Goal: Transaction & Acquisition: Purchase product/service

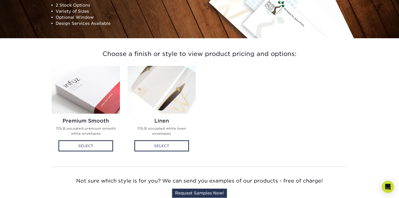
scroll to position [101, 0]
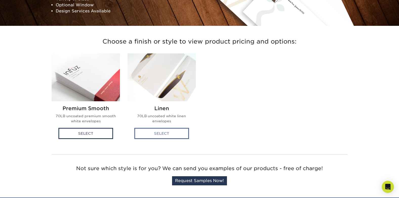
click at [148, 132] on div "Select" at bounding box center [161, 133] width 55 height 11
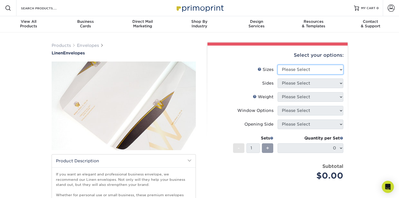
click at [320, 73] on select "Please Select 8.875" x 3.875" 4.125" x 9.5" 5.25" x 7.25" 9" x 12"" at bounding box center [310, 70] width 66 height 10
select select "3.88x8.88"
click at [277, 65] on select "Please Select 8.875" x 3.875" 4.125" x 9.5" 5.25" x 7.25" 9" x 12"" at bounding box center [310, 70] width 66 height 10
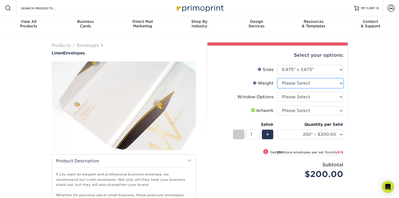
click at [315, 84] on select "Please Select 70LB" at bounding box center [310, 83] width 66 height 10
select select "70LB"
click at [277, 78] on select "Please Select 70LB" at bounding box center [310, 83] width 66 height 10
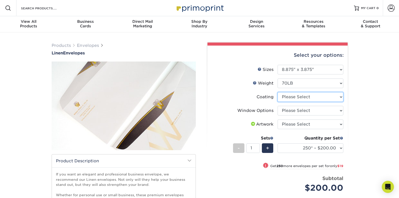
click at [309, 97] on select at bounding box center [310, 97] width 66 height 10
select select "3e7618de-abca-4bda-9f97-8b9129e913d8"
click at [277, 92] on select at bounding box center [310, 97] width 66 height 10
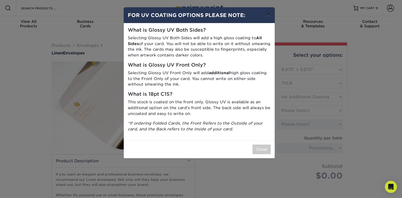
click at [269, 15] on button "×" at bounding box center [269, 14] width 12 height 14
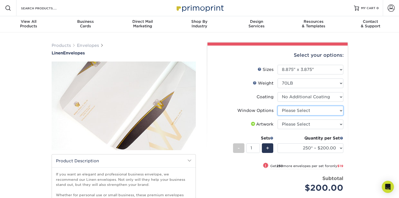
click at [321, 109] on select "Please Select No Window Window (Left Side)" at bounding box center [310, 111] width 66 height 10
select select "1f9e9f9f-4237-4243-ba79-49052844f6e6"
click at [277, 106] on select "Please Select No Window Window (Left Side)" at bounding box center [310, 111] width 66 height 10
click at [277, 126] on select "Please Select I will upload files I need a design - $50" at bounding box center [310, 124] width 66 height 10
select select "upload"
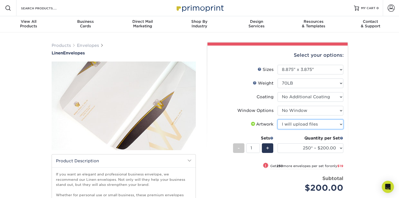
click at [277, 119] on select "Please Select I will upload files I need a design - $50" at bounding box center [310, 124] width 66 height 10
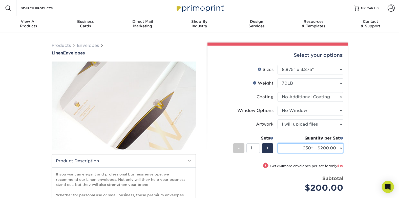
click at [334, 148] on select "250* – $200.00 500 – $219.00 1000 – $255.00 2500 – $418.00 5000 – $647.00 10000…" at bounding box center [310, 148] width 66 height 10
select select "1000 – $255.00"
click at [277, 143] on select "250* – $200.00 500 – $219.00 1000 – $255.00 2500 – $418.00 5000 – $647.00 10000…" at bounding box center [310, 148] width 66 height 10
click at [372, 144] on div "Products Envelopes Linen Envelopes" at bounding box center [199, 159] width 399 height 254
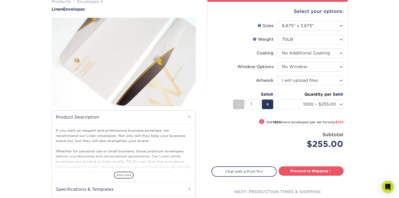
scroll to position [51, 0]
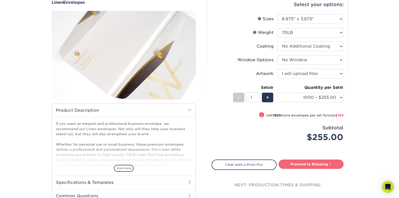
click at [317, 161] on link "Proceed to Shipping" at bounding box center [310, 163] width 65 height 9
type input "Set 1"
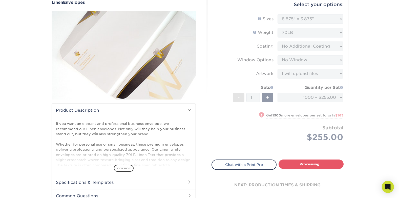
select select "8e3e67d6-51d8-4d5e-a483-dcc8c47f9a39"
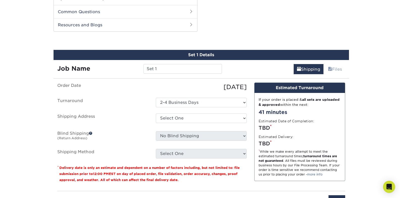
scroll to position [241, 0]
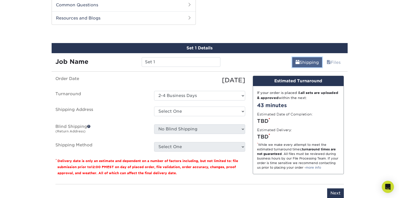
click at [297, 62] on link "Shipping" at bounding box center [307, 62] width 30 height 10
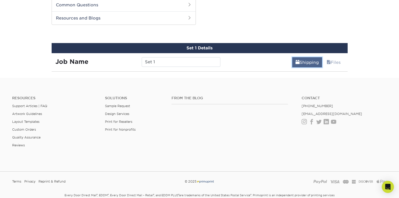
click at [297, 62] on link "Shipping" at bounding box center [307, 62] width 30 height 10
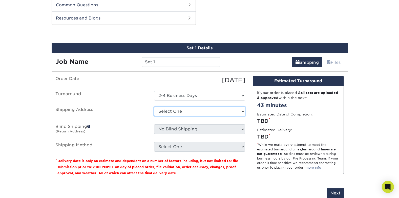
click at [177, 113] on select "Select One + Add New Address - Login" at bounding box center [199, 111] width 91 height 10
select select "newaddress"
click at [154, 106] on select "Select One + Add New Address - Login" at bounding box center [199, 111] width 91 height 10
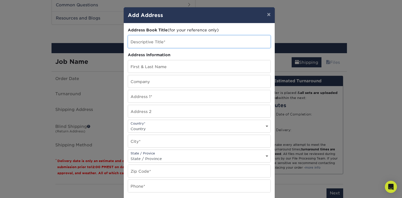
click at [152, 45] on input "text" at bounding box center [199, 41] width 143 height 12
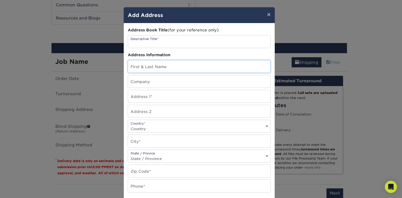
click at [160, 67] on input "text" at bounding box center [199, 66] width 143 height 12
type input "Jeanine Hicks"
type input "Bethel Baptist Church"
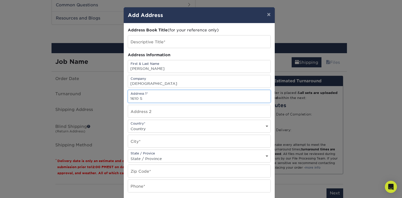
type input "1610 S. State St"
type input "Greenfield, IN 46140"
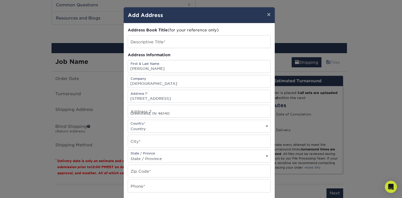
select select "US"
type input "Greenfield"
select select "AK"
type input "46140"
type input "3174625850"
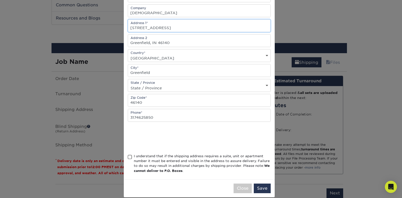
scroll to position [76, 0]
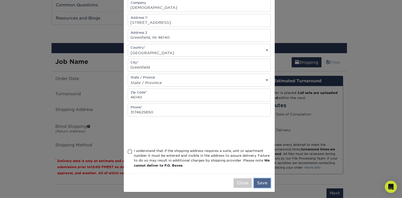
click at [263, 186] on button "Save" at bounding box center [262, 183] width 17 height 10
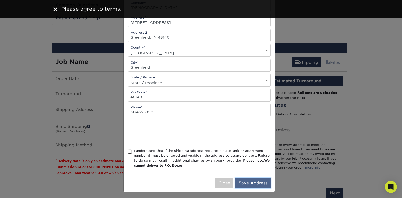
click at [253, 185] on button "Save Address" at bounding box center [253, 183] width 35 height 10
drag, startPoint x: 127, startPoint y: 152, endPoint x: 135, endPoint y: 153, distance: 7.6
click at [128, 153] on span at bounding box center [130, 151] width 4 height 5
click at [0, 0] on input "I understand that if the shipping address requires a suite, unit or apartment n…" at bounding box center [0, 0] width 0 height 0
click at [252, 184] on button "Save Address" at bounding box center [253, 183] width 35 height 10
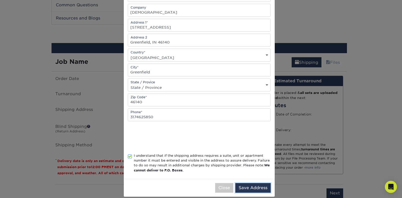
scroll to position [78, 0]
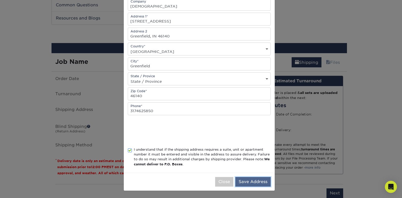
click at [236, 181] on button "Save Address" at bounding box center [253, 182] width 35 height 10
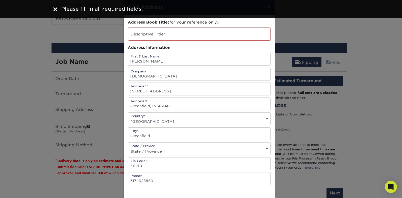
scroll to position [0, 0]
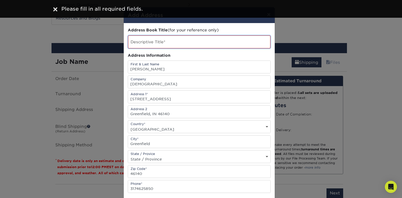
click at [163, 41] on input "text" at bounding box center [199, 41] width 143 height 13
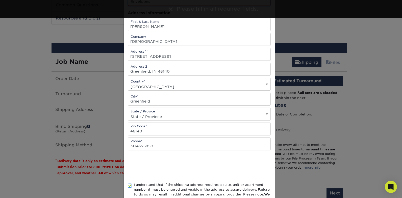
scroll to position [78, 0]
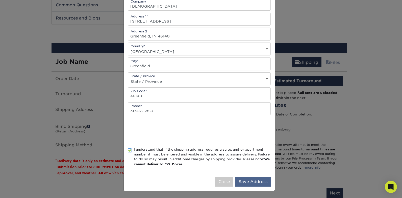
type input "Envelopes"
click at [251, 180] on button "Save Address" at bounding box center [253, 182] width 35 height 10
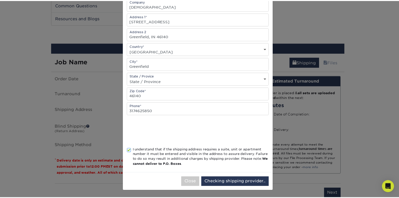
scroll to position [0, 0]
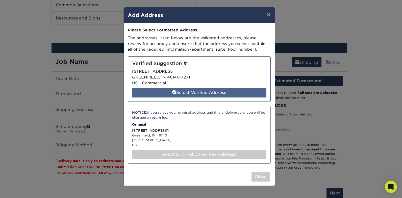
click at [190, 94] on div "Select Verified Address" at bounding box center [199, 93] width 134 height 10
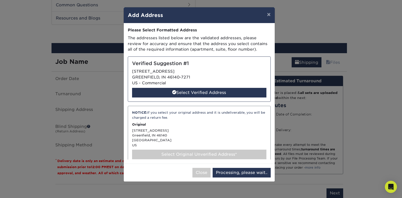
select select "286492"
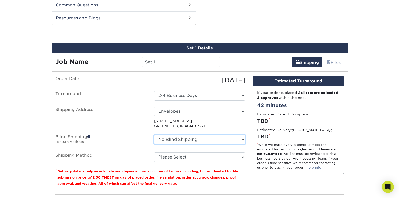
click at [166, 141] on select "No Blind Shipping + Add New Address" at bounding box center [199, 139] width 91 height 10
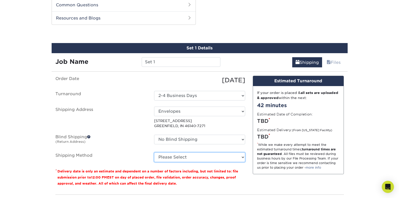
click at [154, 157] on select "Please Select Ground Shipping (+$28.44) 3 Day Shipping Service (+$60.80) 2 Day …" at bounding box center [199, 157] width 91 height 10
select select "03"
click at [154, 152] on select "Please Select Ground Shipping (+$28.44) 3 Day Shipping Service (+$60.80) 2 Day …" at bounding box center [199, 157] width 91 height 10
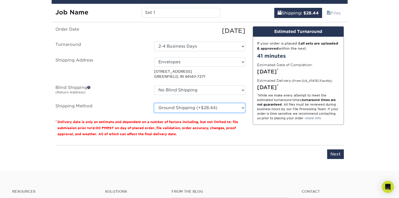
scroll to position [317, 0]
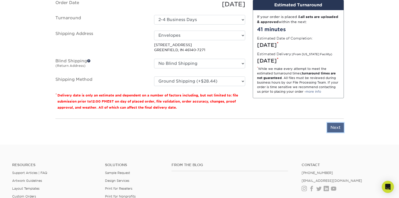
click at [336, 129] on input "Next" at bounding box center [335, 128] width 17 height 10
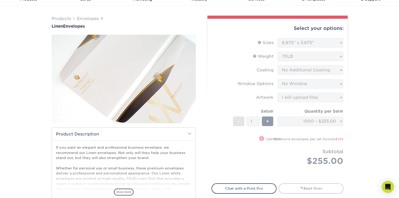
scroll to position [25, 0]
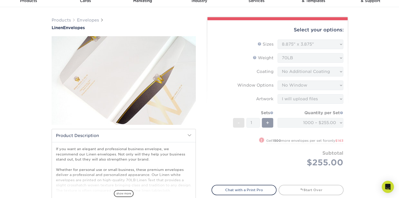
click at [278, 77] on form "Sizes Help Sizes Please Select 8.875" x 3.875" 4.125" x 9.5" 5.25" x 7.25" 9" x…" at bounding box center [277, 108] width 132 height 139
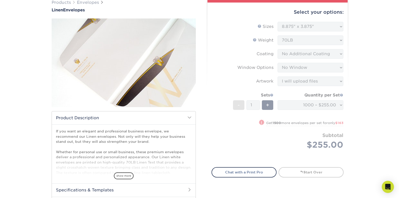
scroll to position [0, 0]
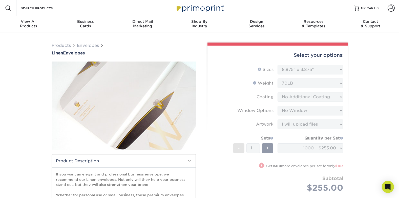
click at [302, 66] on form "Sizes Help Sizes Please Select 8.875" x 3.875" 4.125" x 9.5" 5.25" x 7.25" 9" x…" at bounding box center [277, 134] width 132 height 139
click at [303, 70] on form "Sizes Help Sizes Please Select 8.875" x 3.875" 4.125" x 9.5" 5.25" x 7.25" 9" x…" at bounding box center [277, 134] width 132 height 139
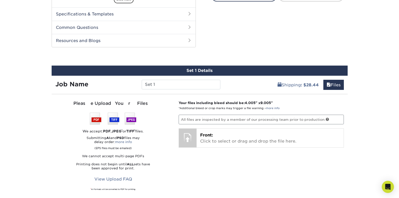
scroll to position [227, 0]
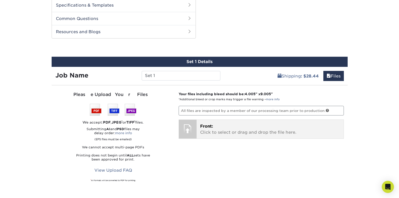
click at [219, 129] on p "Front: Click to select or drag and drop the file here." at bounding box center [270, 129] width 140 height 12
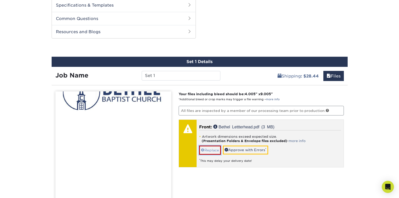
click at [203, 151] on span at bounding box center [203, 150] width 4 height 4
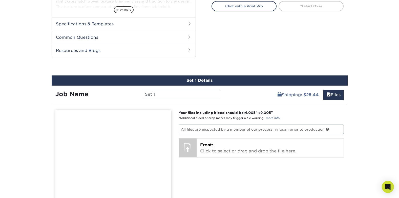
scroll to position [202, 0]
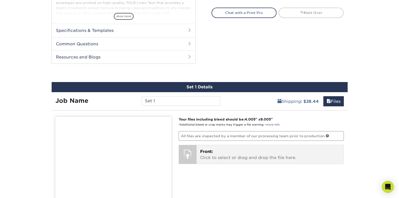
click at [205, 154] on span "Front:" at bounding box center [206, 151] width 13 height 5
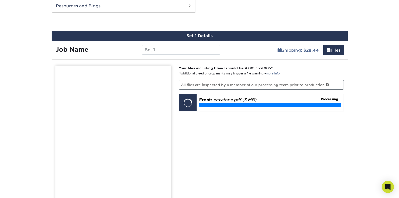
scroll to position [253, 0]
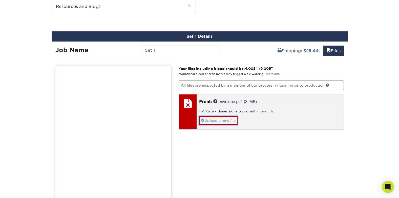
click at [217, 120] on link "Upload a new file" at bounding box center [218, 120] width 38 height 9
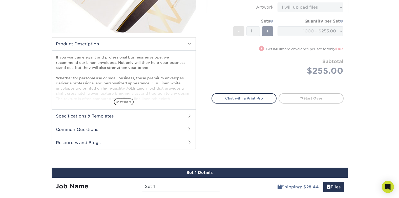
scroll to position [101, 0]
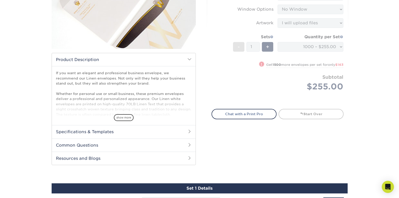
click at [69, 135] on h2 "Specifications & Templates" at bounding box center [124, 131] width 144 height 13
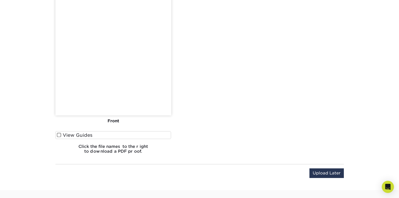
scroll to position [455, 0]
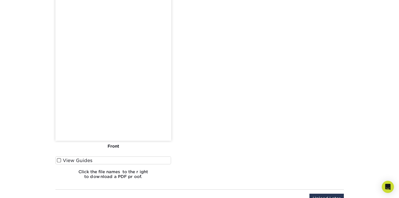
click at [64, 162] on label "View Guides" at bounding box center [113, 160] width 116 height 8
click at [0, 0] on input "View Guides" at bounding box center [0, 0] width 0 height 0
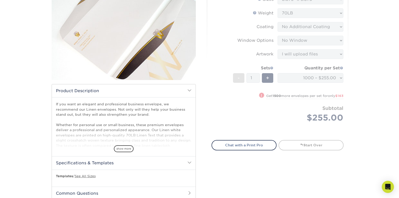
scroll to position [0, 0]
